Goal: Complete application form

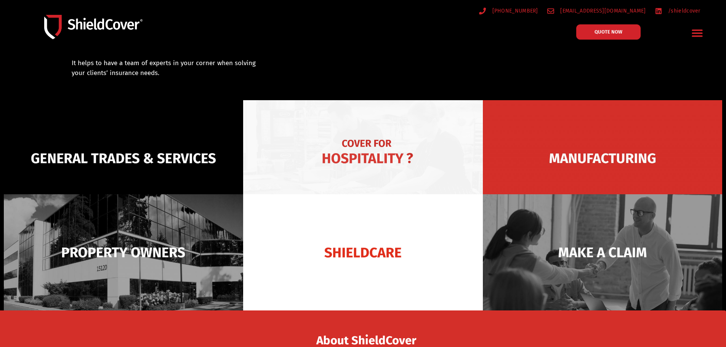
scroll to position [38, 0]
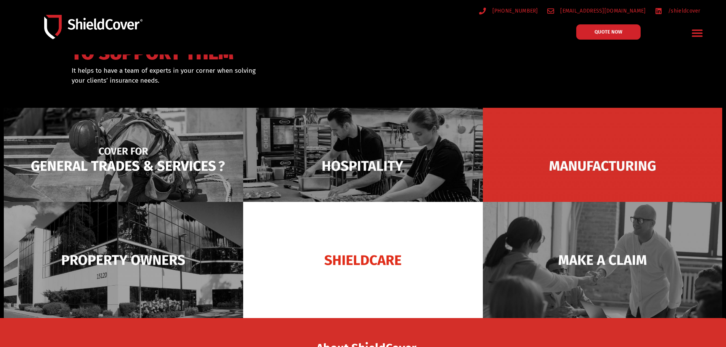
click at [176, 166] on img at bounding box center [123, 166] width 239 height 116
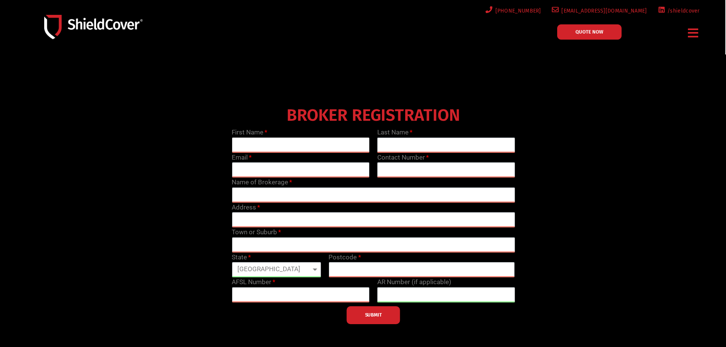
click at [266, 147] on input "text" at bounding box center [301, 145] width 138 height 15
type input "Mark"
type input "[PERSON_NAME]"
click at [259, 173] on input "email" at bounding box center [301, 169] width 138 height 15
type input "[EMAIL_ADDRESS][DOMAIN_NAME]"
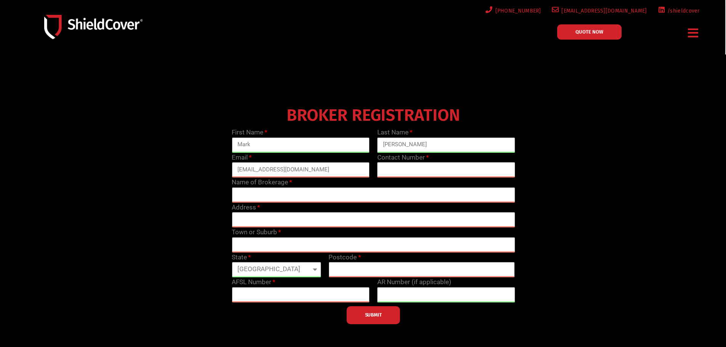
click at [420, 170] on input "text" at bounding box center [446, 169] width 138 height 15
type input "0358217655"
click at [291, 194] on input "text" at bounding box center [373, 194] width 283 height 15
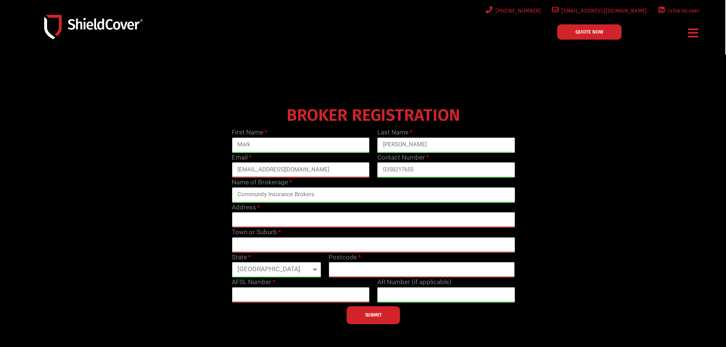
type input "Community Insurance Brokers"
click at [283, 222] on input "text" at bounding box center [373, 219] width 283 height 15
type input "{"
type input "PO Box 1947"
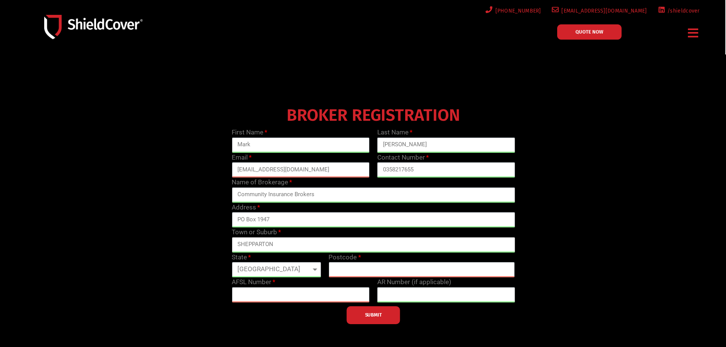
type input "SHEPPARTON"
select select "VIC"
type input "3632"
click at [392, 294] on input "text" at bounding box center [446, 294] width 138 height 15
click at [582, 29] on span "QUOTE NOW" at bounding box center [589, 31] width 28 height 5
